Goal: Transaction & Acquisition: Book appointment/travel/reservation

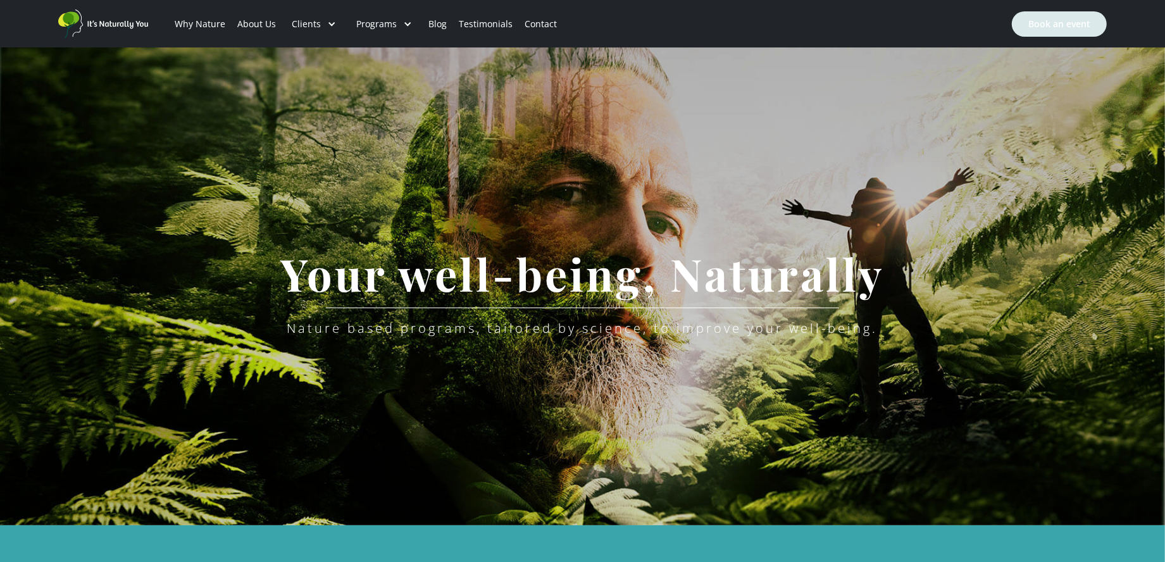
click at [1062, 25] on link "Book an event" at bounding box center [1059, 23] width 95 height 25
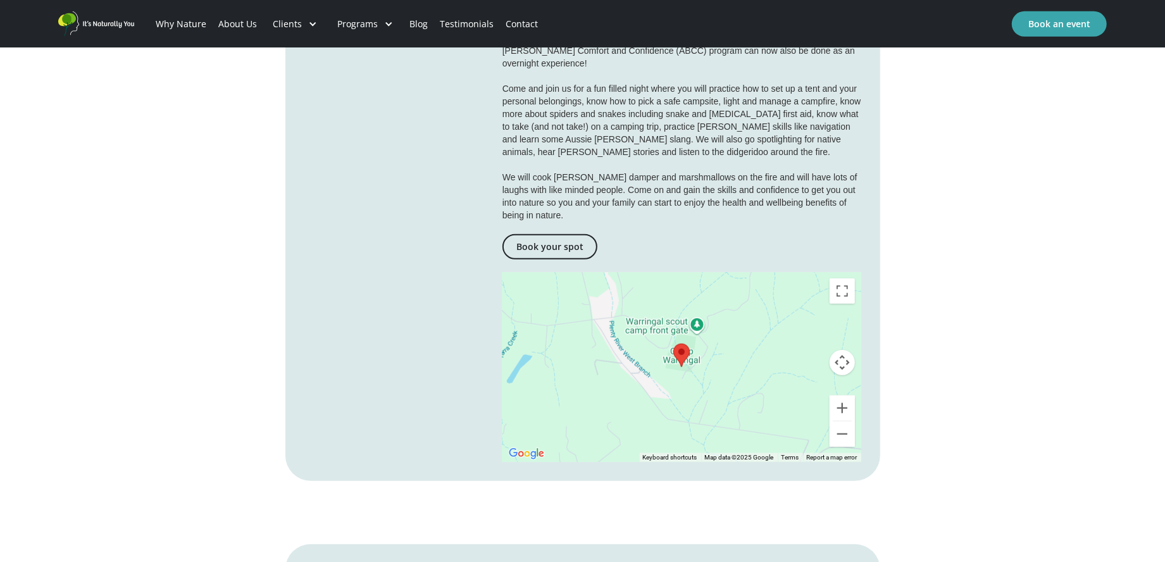
scroll to position [630, 0]
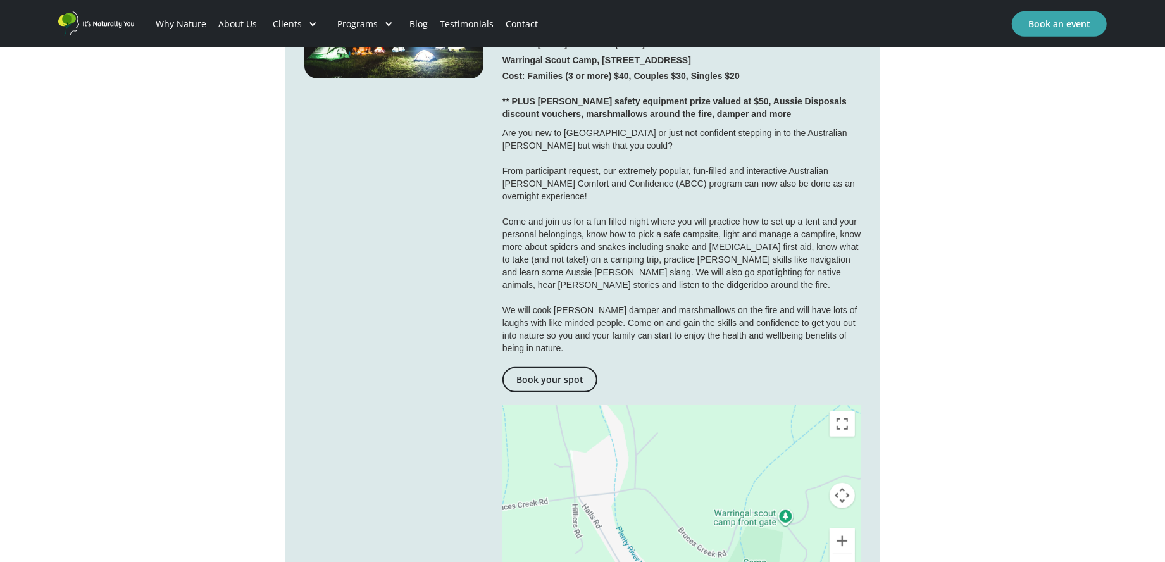
click at [469, 298] on div at bounding box center [393, 277] width 179 height 636
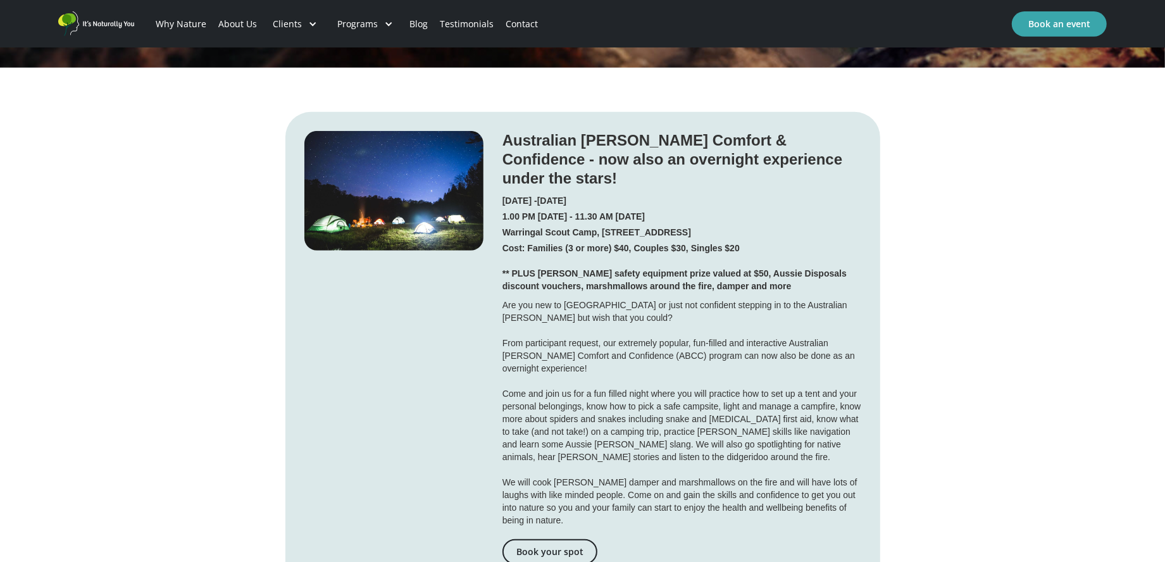
scroll to position [377, 0]
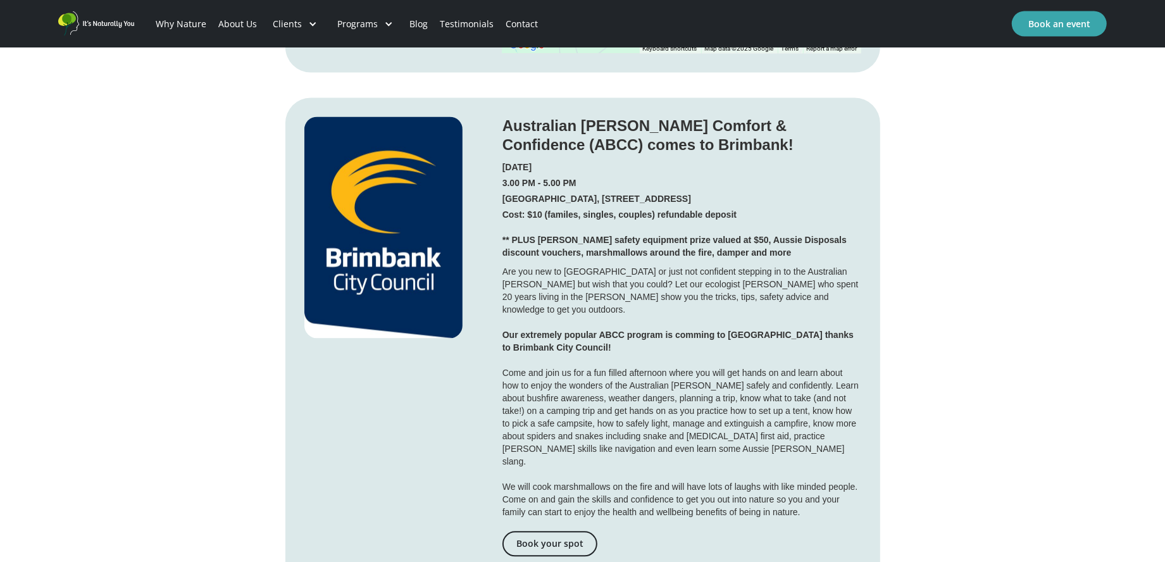
scroll to position [1959, 0]
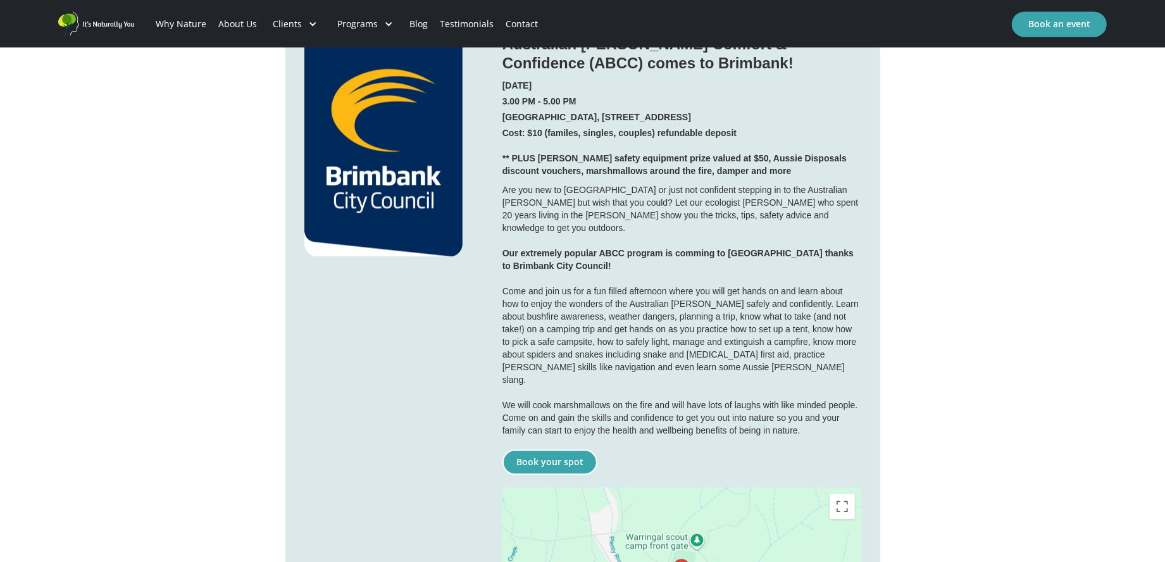
click at [544, 449] on link "Book your spot" at bounding box center [549, 461] width 95 height 25
click at [549, 449] on link "Book your spot" at bounding box center [549, 461] width 95 height 25
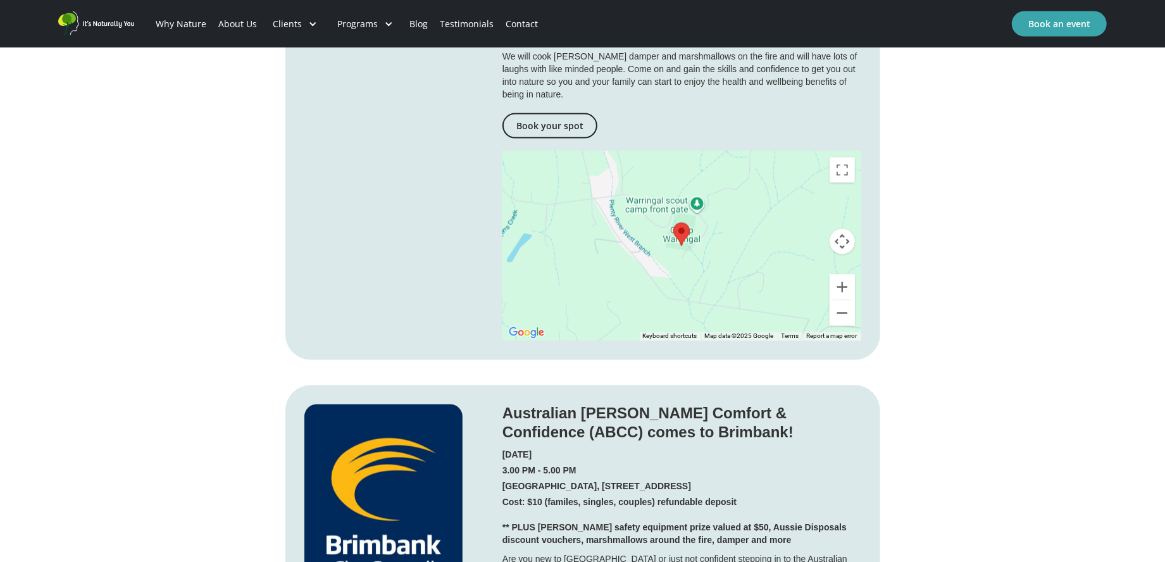
scroll to position [1579, 0]
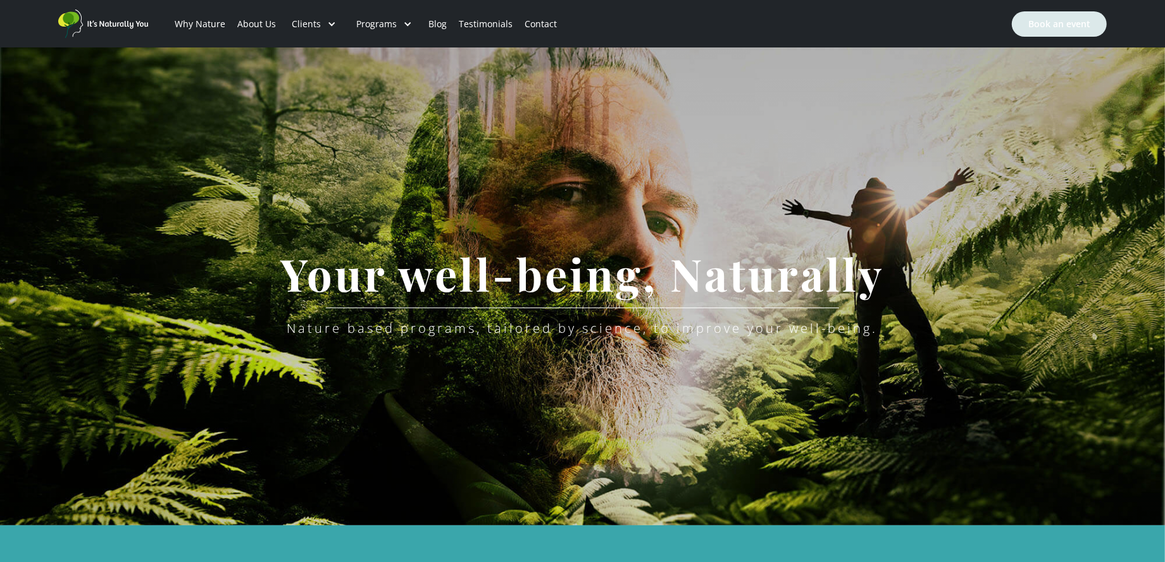
click at [1035, 25] on link "Book an event" at bounding box center [1059, 23] width 95 height 25
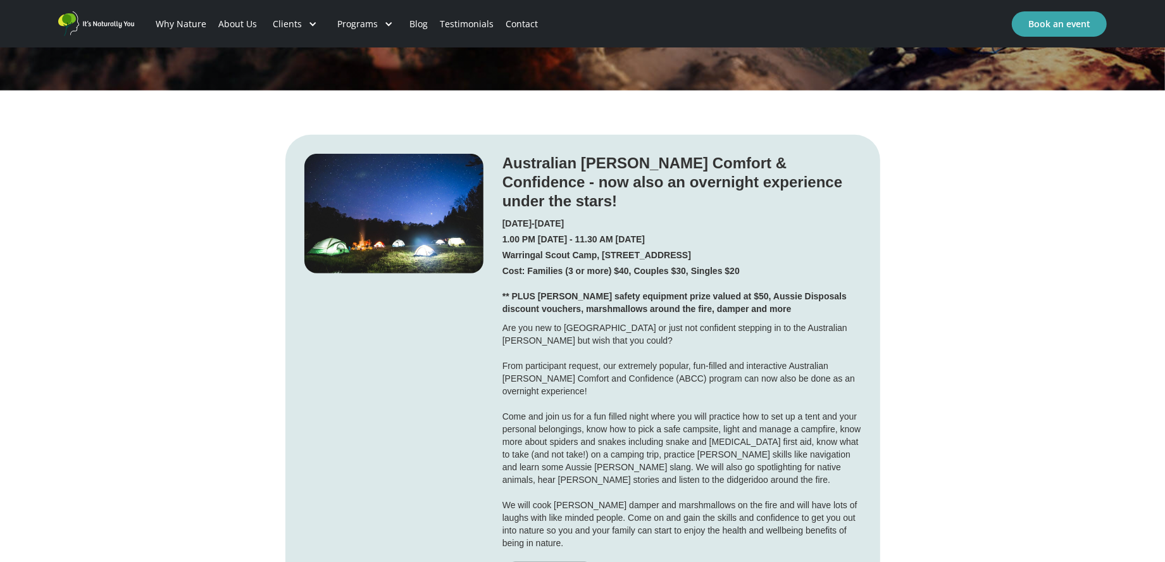
scroll to position [688, 0]
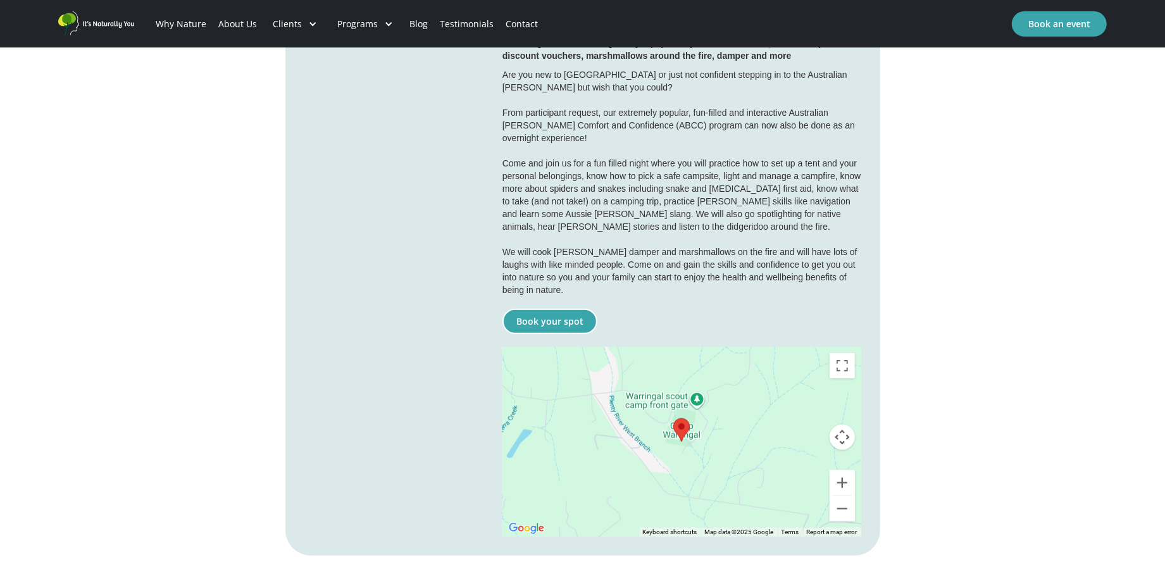
click at [533, 309] on link "Book your spot" at bounding box center [549, 321] width 95 height 25
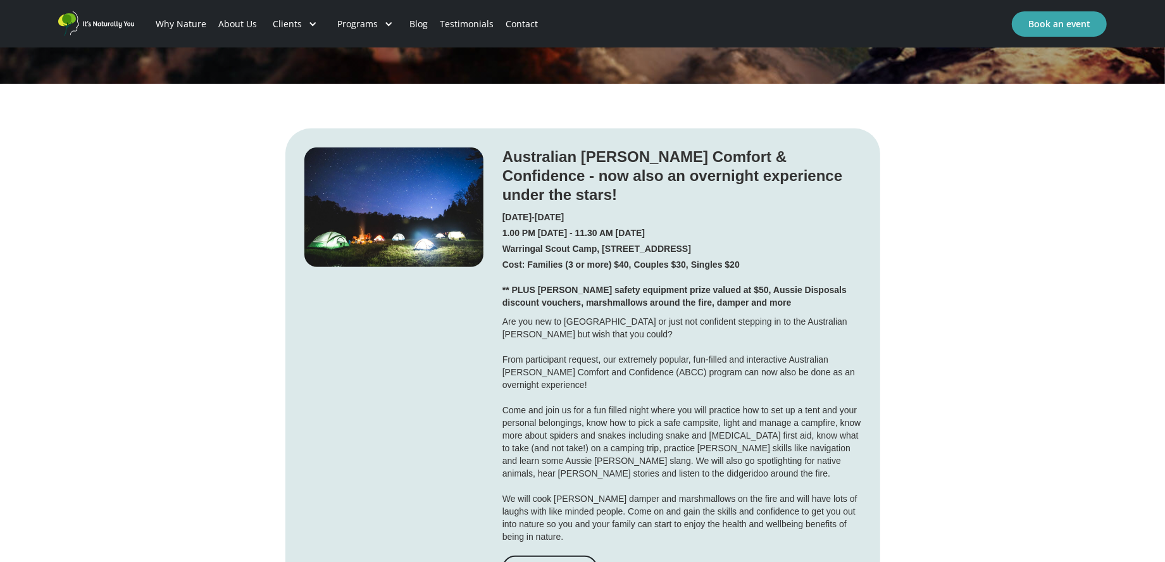
scroll to position [435, 0]
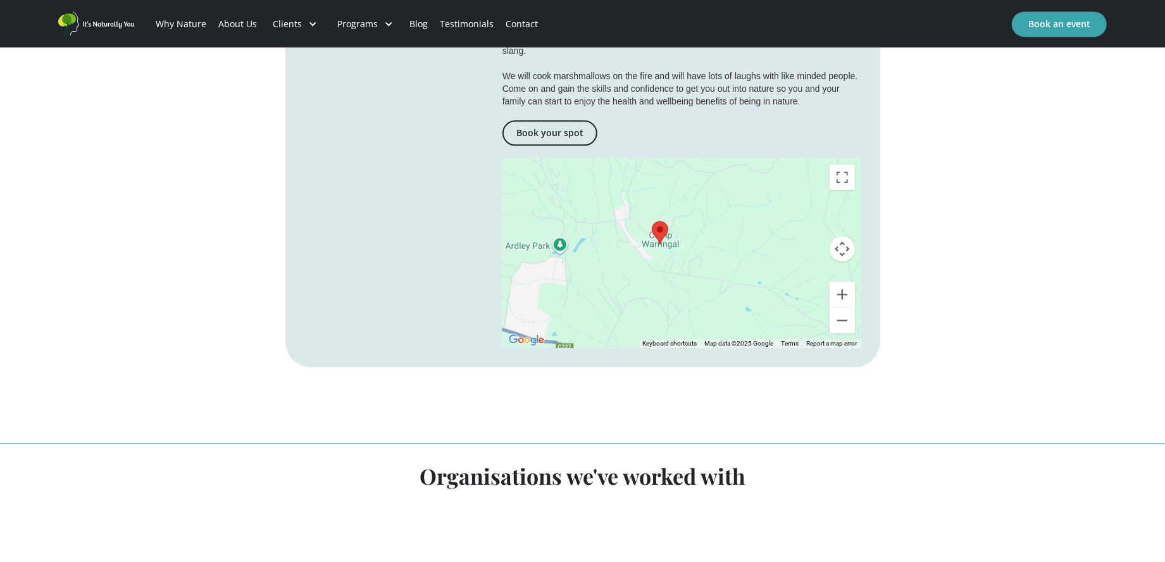
scroll to position [2523, 0]
